Goal: Navigation & Orientation: Find specific page/section

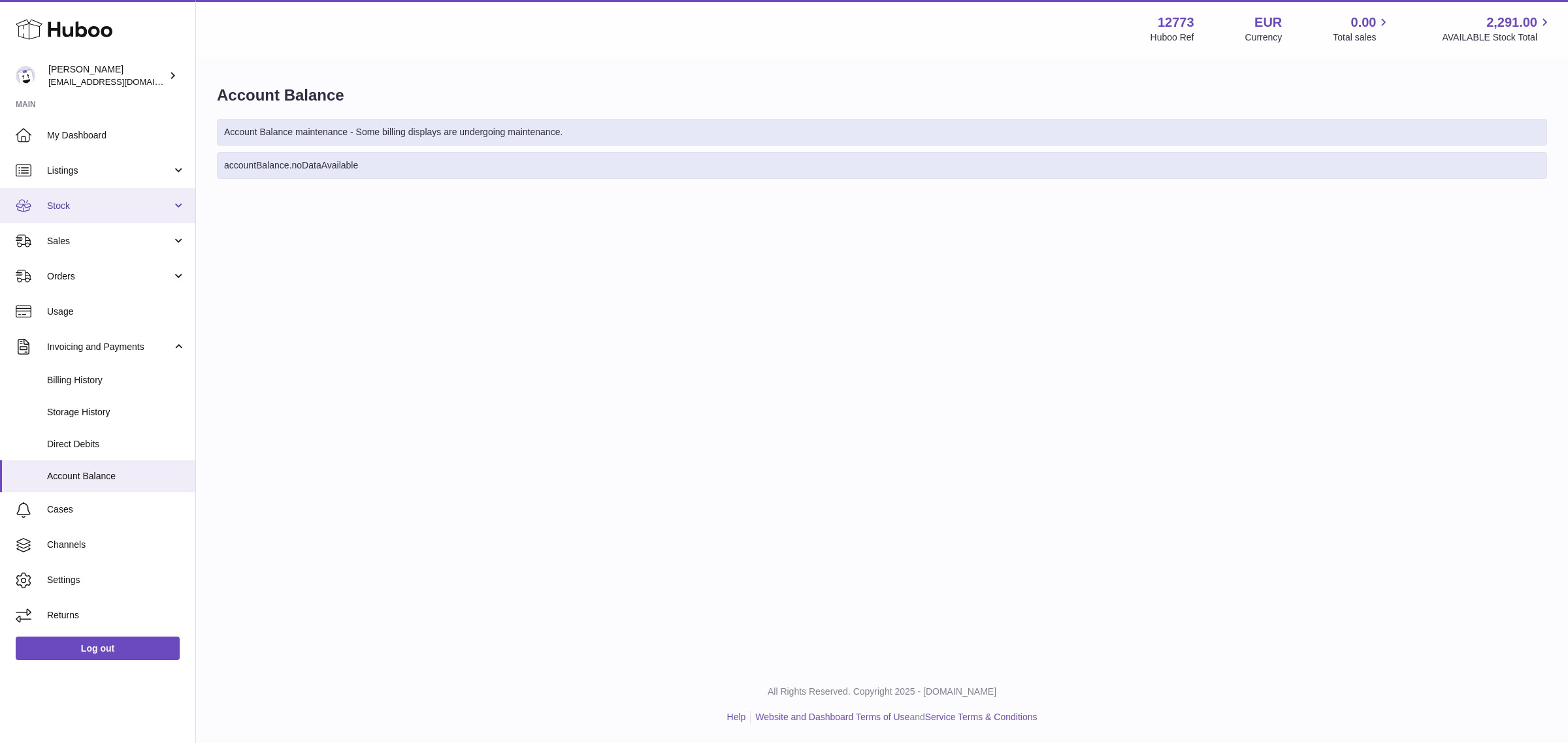
click at [105, 202] on span "Stock" at bounding box center [109, 206] width 125 height 13
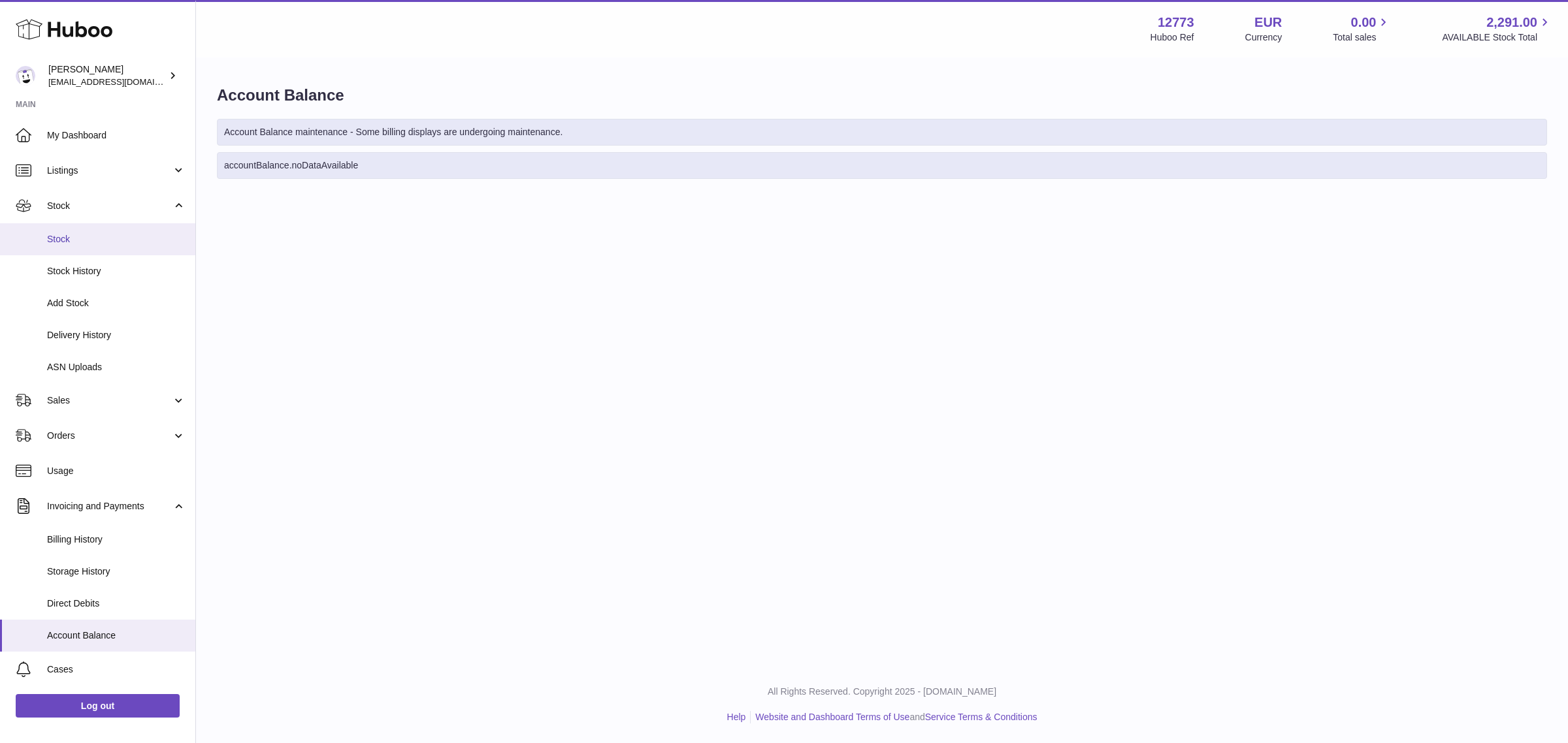
click at [93, 249] on link "Stock" at bounding box center [97, 239] width 195 height 32
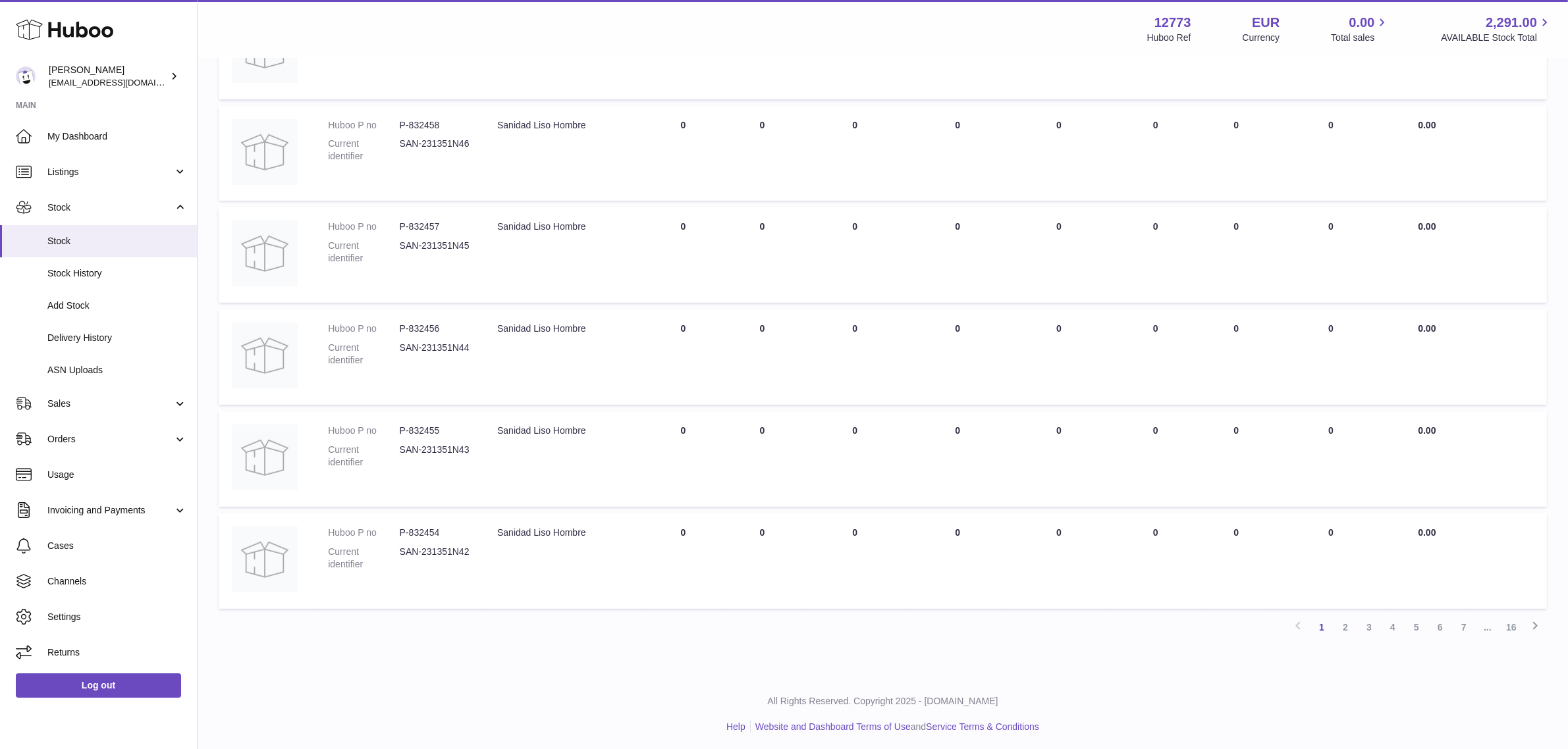
scroll to position [671, 0]
click at [1505, 621] on link "16" at bounding box center [1512, 623] width 24 height 24
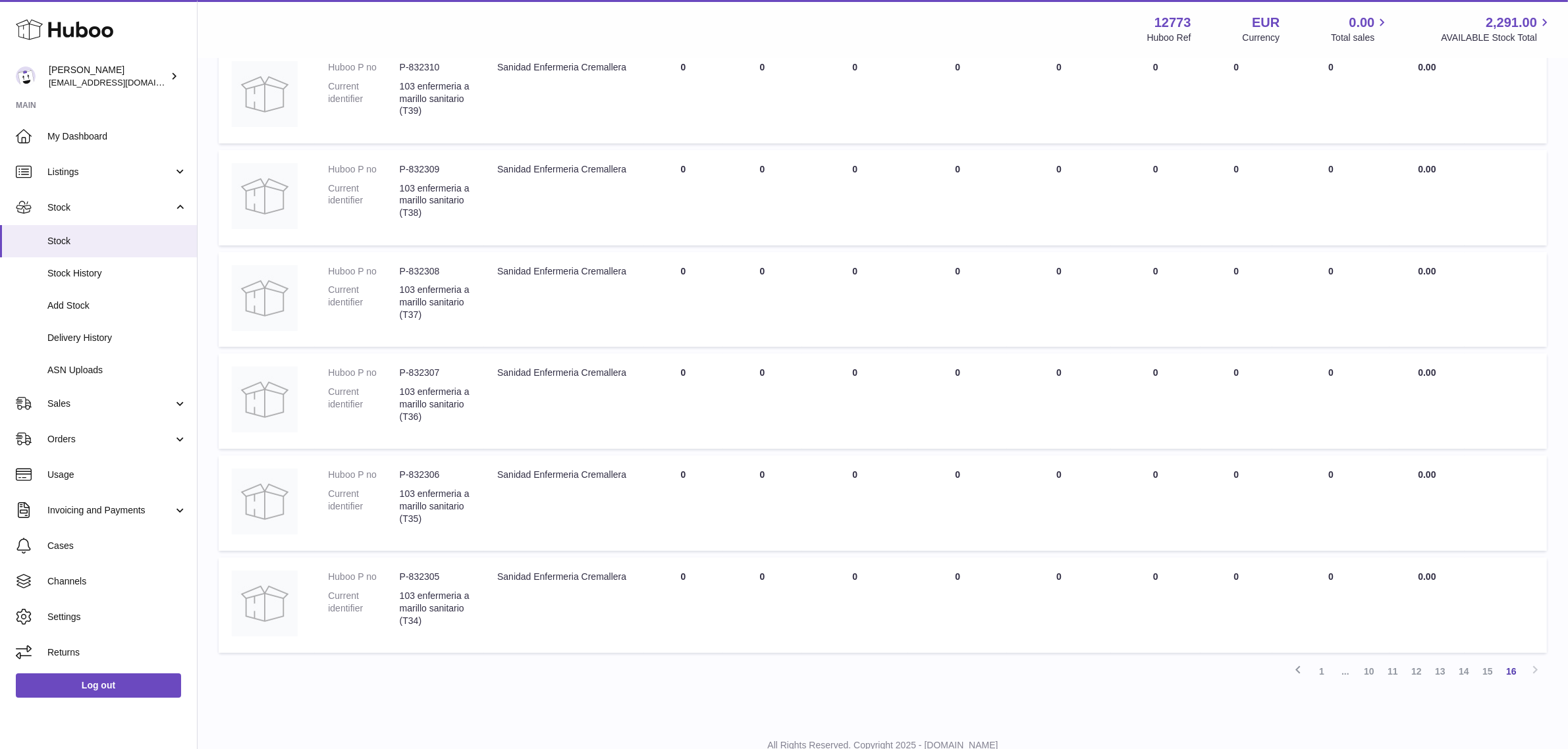
scroll to position [570, 0]
